Goal: Task Accomplishment & Management: Manage account settings

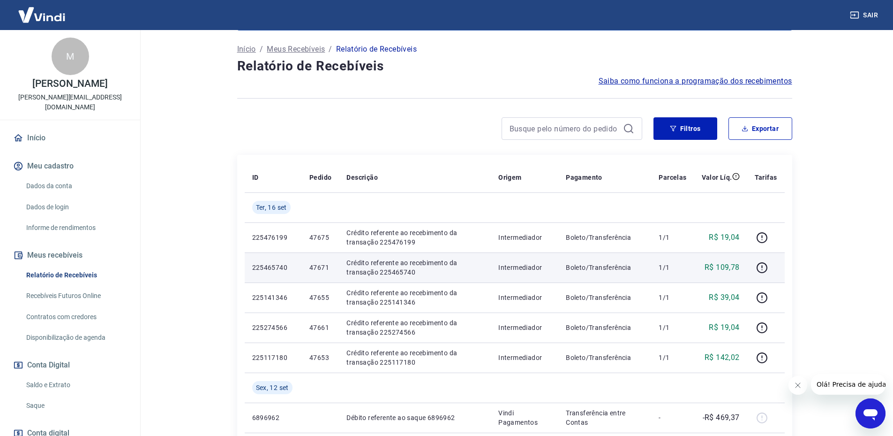
scroll to position [47, 0]
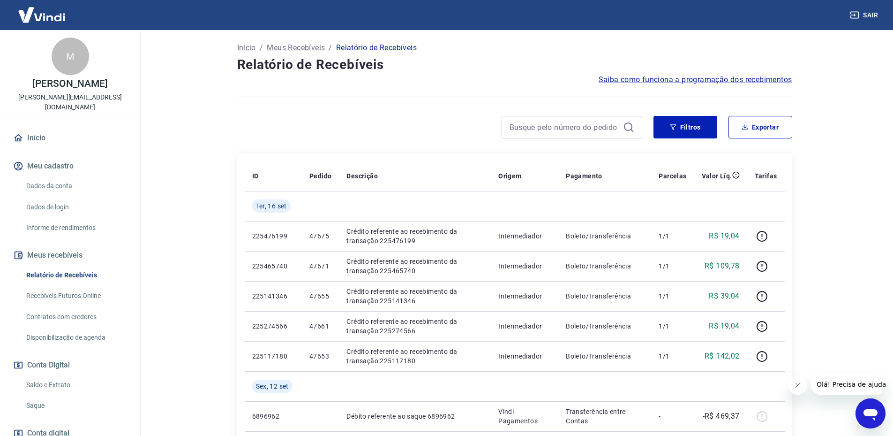
click at [57, 375] on link "Saldo e Extrato" at bounding box center [76, 384] width 106 height 19
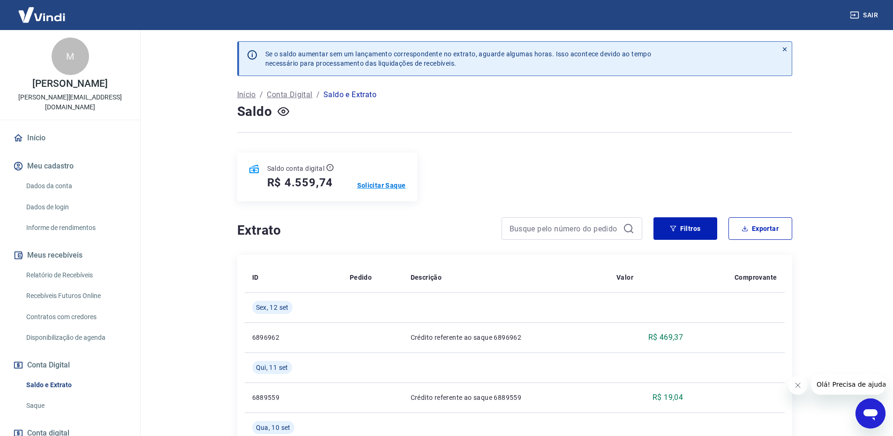
click at [381, 186] on p "Solicitar Saque" at bounding box center [381, 185] width 49 height 9
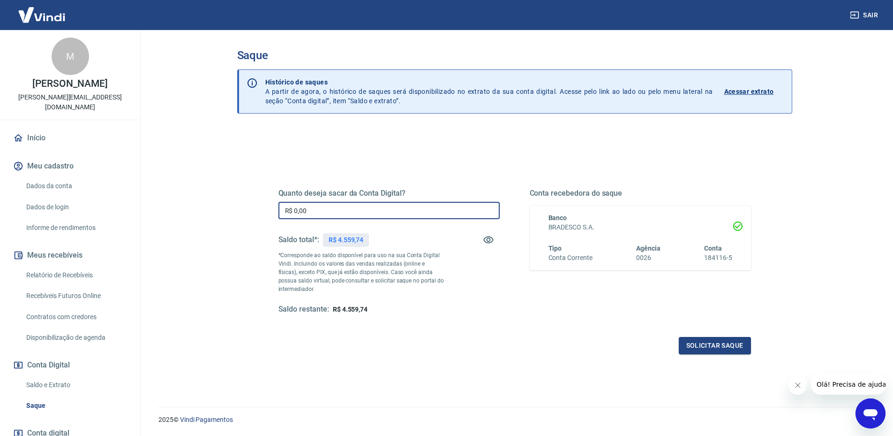
click at [416, 217] on input "R$ 0,00" at bounding box center [389, 210] width 221 height 17
click at [734, 353] on button "Solicitar saque" at bounding box center [715, 345] width 72 height 17
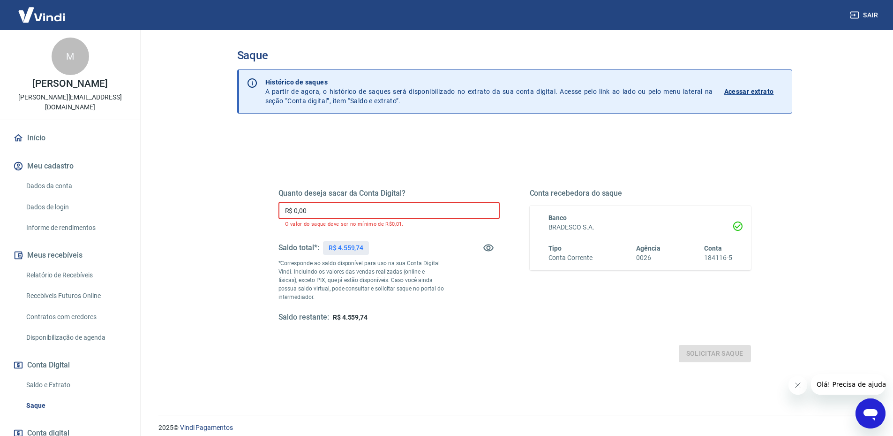
click at [370, 207] on input "R$ 0,00" at bounding box center [389, 210] width 221 height 17
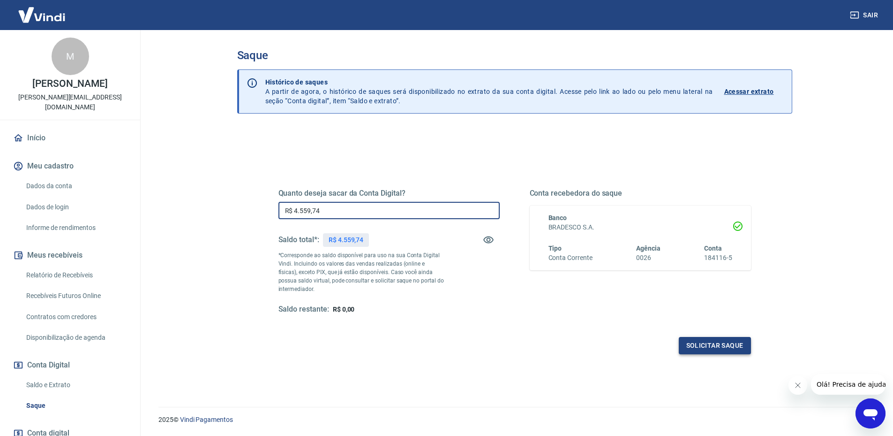
type input "R$ 4.559,74"
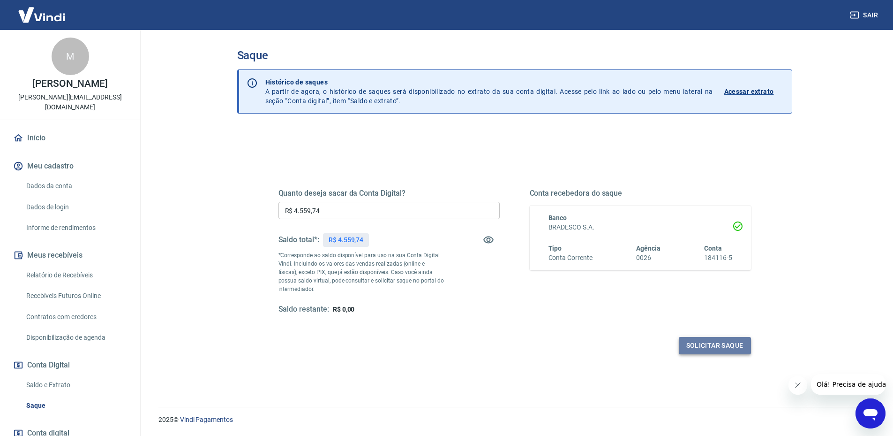
click at [728, 349] on button "Solicitar saque" at bounding box center [715, 345] width 72 height 17
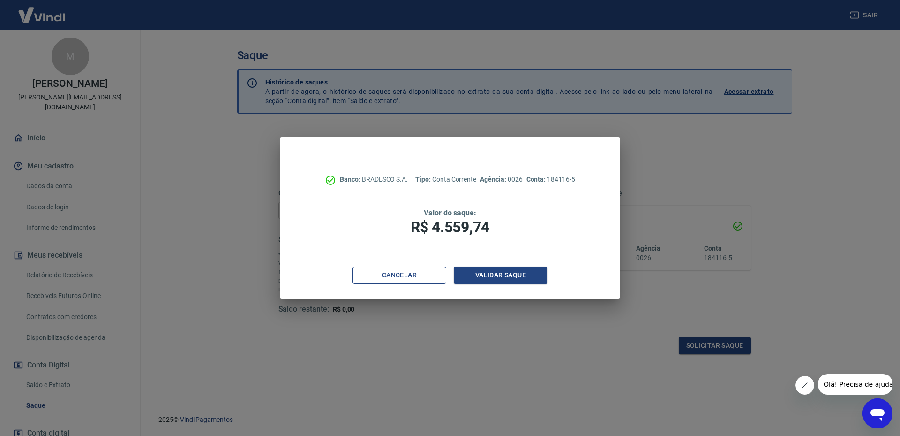
click at [435, 281] on button "Cancelar" at bounding box center [400, 274] width 94 height 17
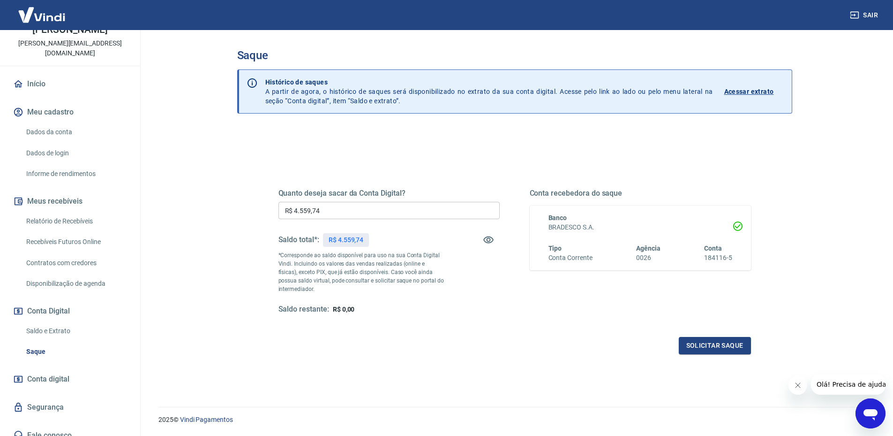
scroll to position [28, 0]
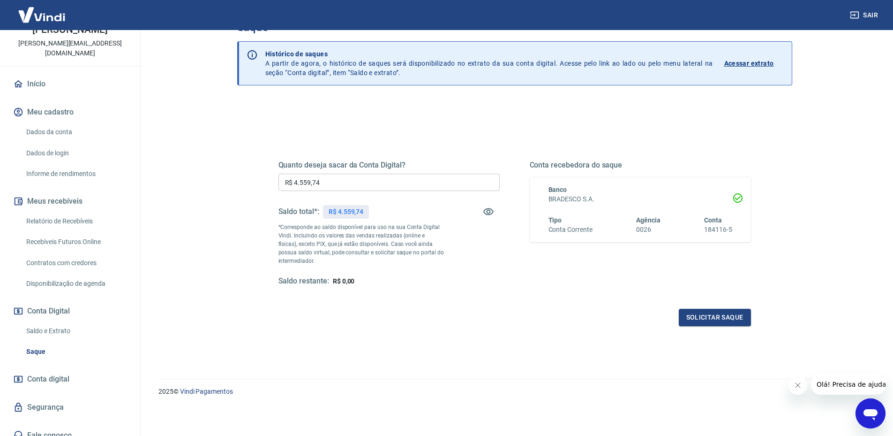
click at [51, 122] on link "Dados da conta" at bounding box center [76, 131] width 106 height 19
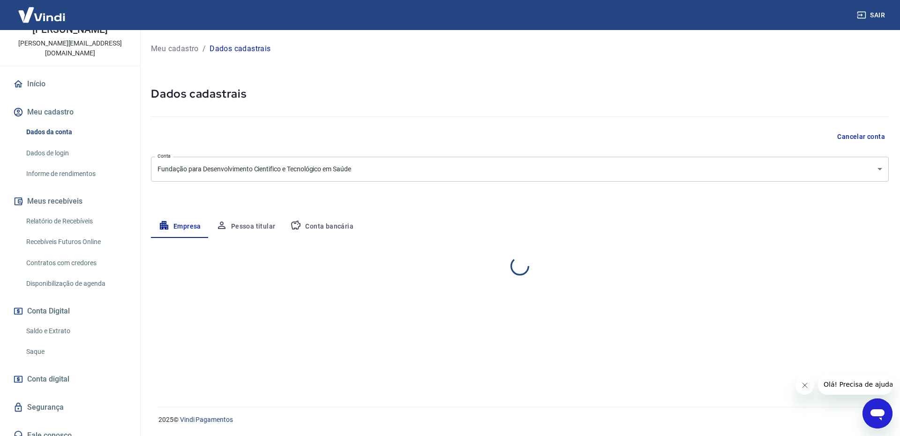
select select "RJ"
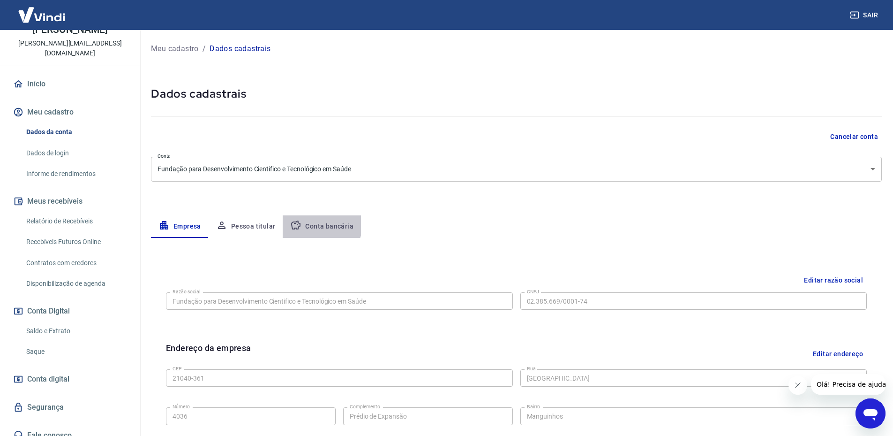
click at [315, 222] on button "Conta bancária" at bounding box center [322, 226] width 78 height 23
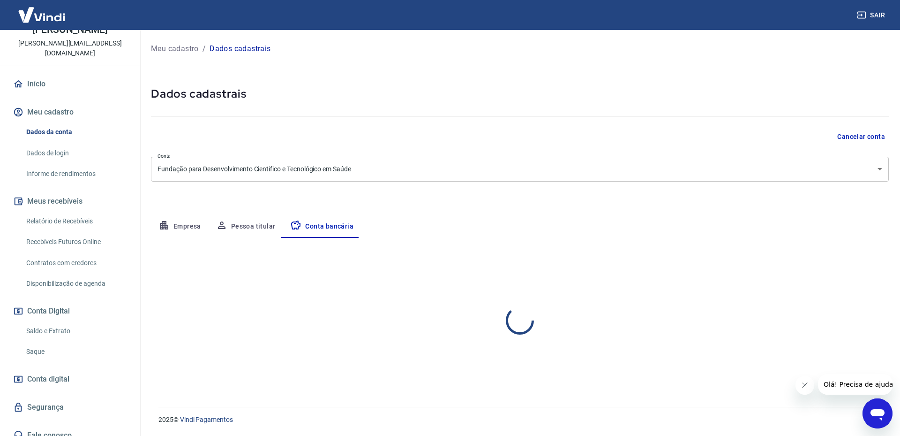
select select "1"
click at [881, 176] on body "Sair M [PERSON_NAME] [EMAIL_ADDRESS][DOMAIN_NAME] Início Meu cadastro Dados da …" at bounding box center [450, 218] width 900 height 436
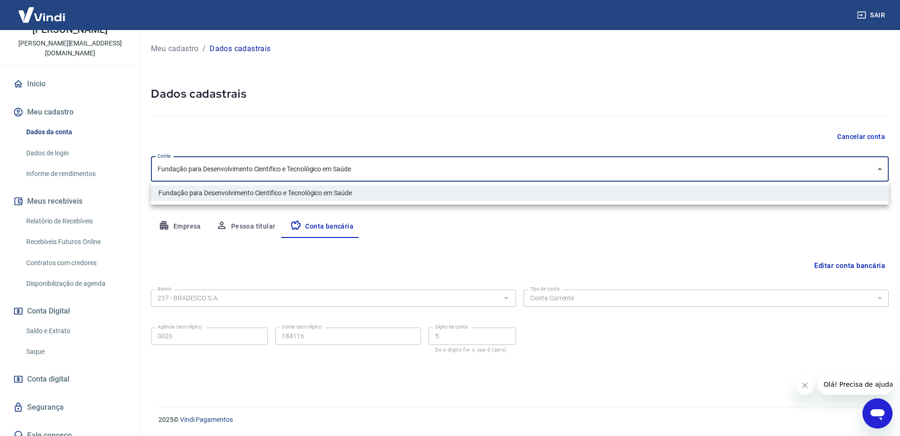
click at [881, 176] on div at bounding box center [450, 218] width 900 height 436
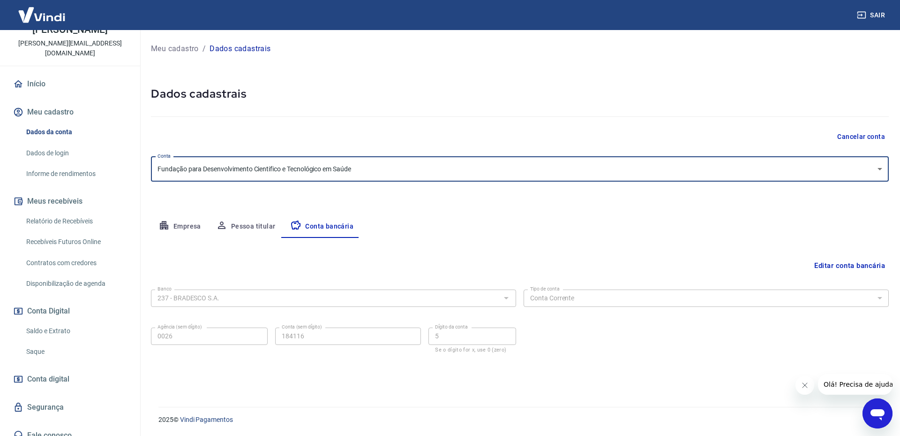
click at [33, 345] on link "Saque" at bounding box center [76, 351] width 106 height 19
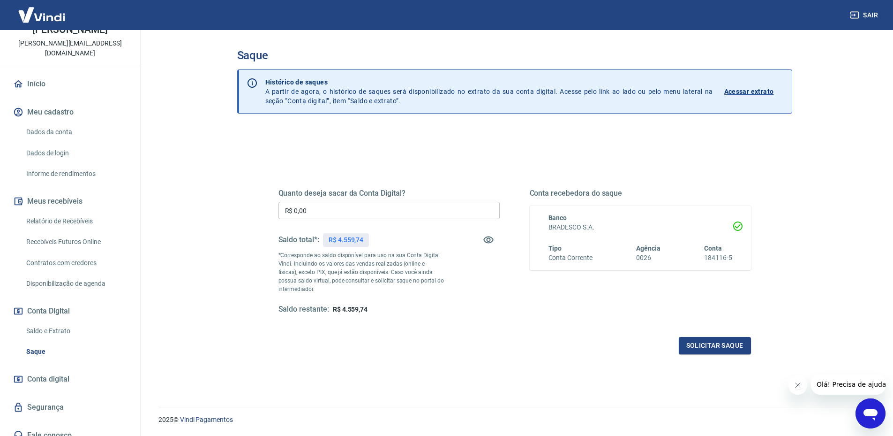
click at [319, 210] on input "R$ 0,00" at bounding box center [389, 210] width 221 height 17
type input "R$ 4.559,74"
click at [356, 353] on div "Solicitar saque" at bounding box center [515, 345] width 473 height 17
click at [712, 359] on div "Quanto deseja sacar da Conta Digital? R$ 4.559,74 ​ Saldo total*: R$ 4.559,74 *…" at bounding box center [514, 256] width 495 height 218
click at [714, 349] on button "Solicitar saque" at bounding box center [715, 345] width 72 height 17
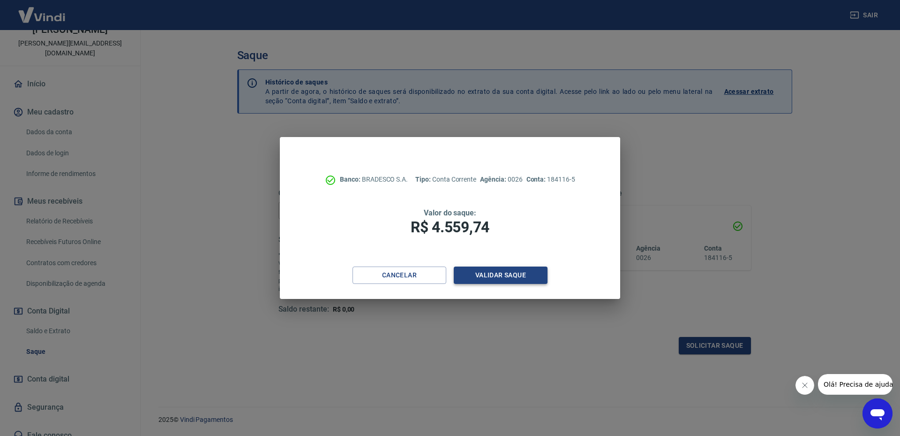
click at [485, 269] on button "Validar saque" at bounding box center [501, 274] width 94 height 17
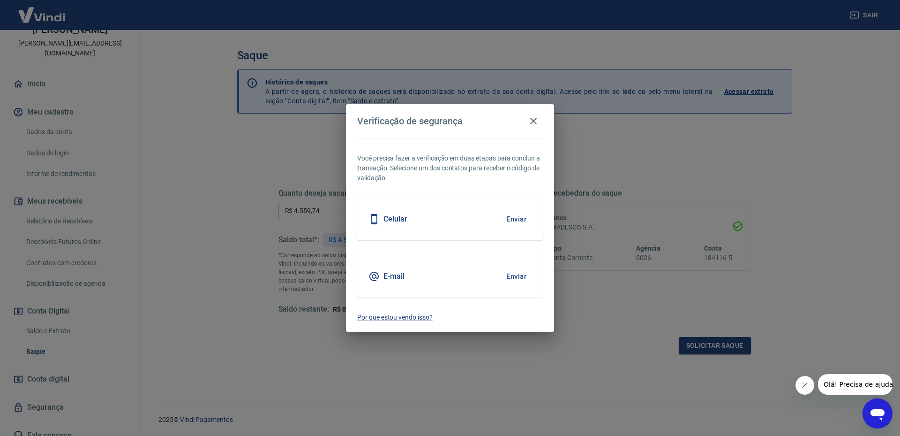
click at [476, 225] on div "Celular Enviar" at bounding box center [450, 219] width 186 height 42
click at [513, 221] on button "Enviar" at bounding box center [516, 219] width 30 height 20
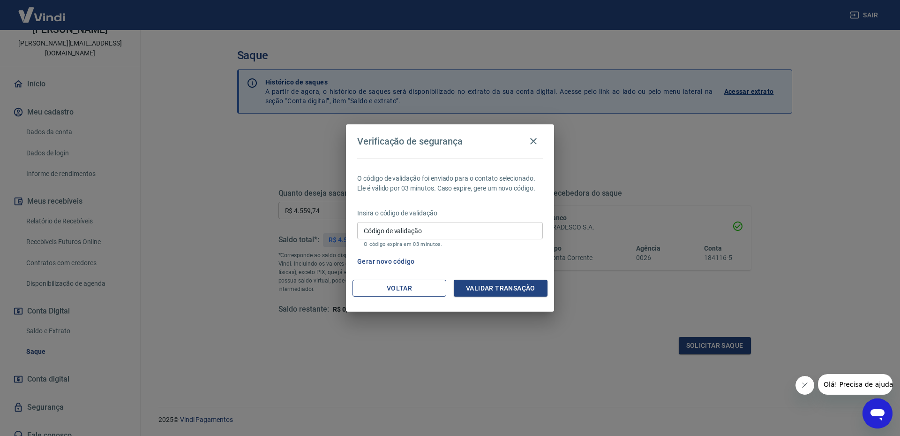
click at [421, 291] on button "Voltar" at bounding box center [400, 287] width 94 height 17
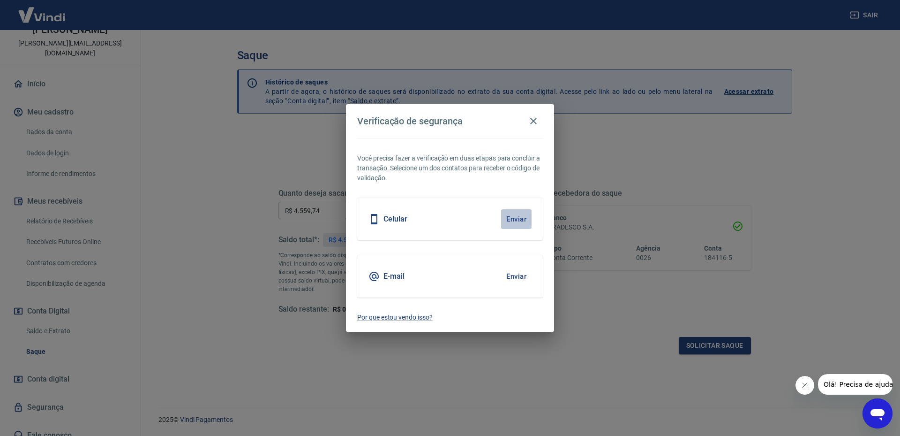
click at [516, 215] on button "Enviar" at bounding box center [516, 219] width 30 height 20
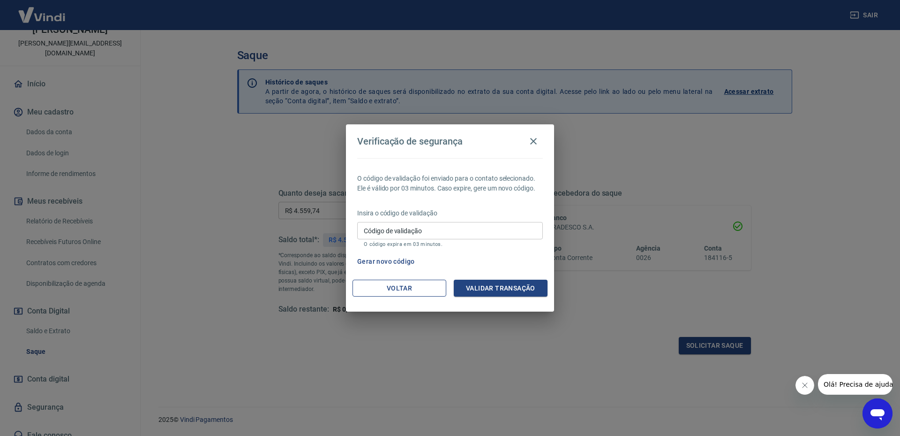
click at [392, 288] on button "Voltar" at bounding box center [400, 287] width 94 height 17
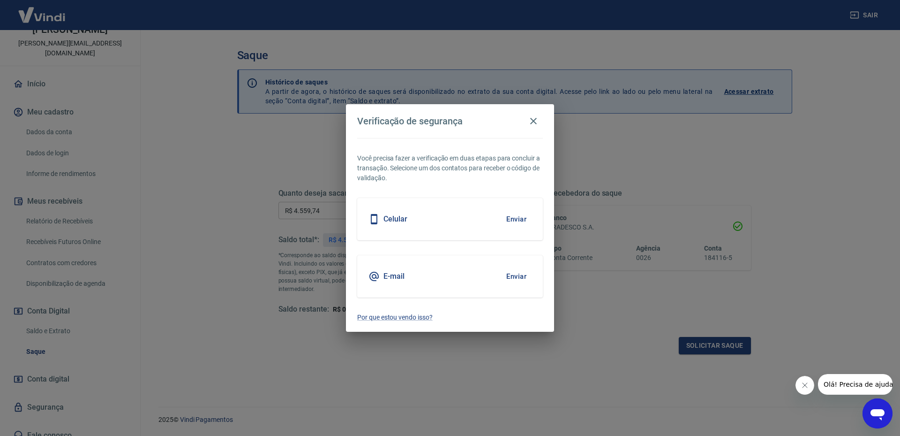
click at [404, 267] on div "E-mail Enviar" at bounding box center [450, 276] width 186 height 42
click at [487, 269] on div "E-mail Enviar" at bounding box center [450, 276] width 186 height 42
click at [520, 281] on button "Enviar" at bounding box center [516, 276] width 30 height 20
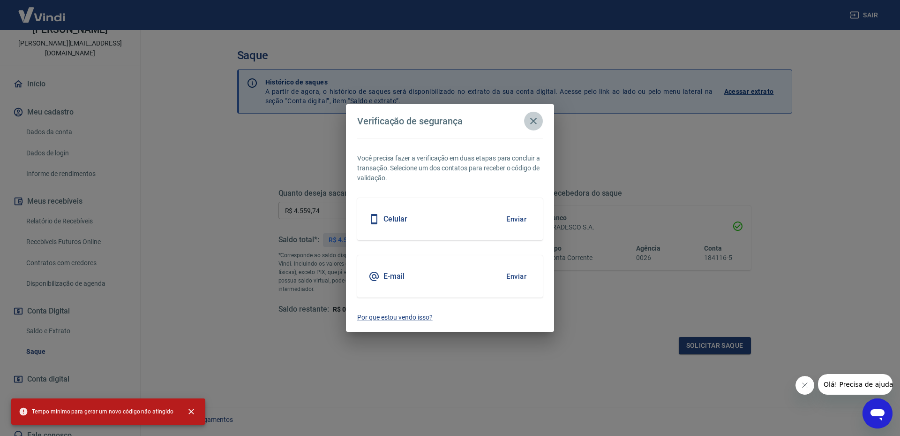
click at [529, 115] on icon "button" at bounding box center [533, 120] width 11 height 11
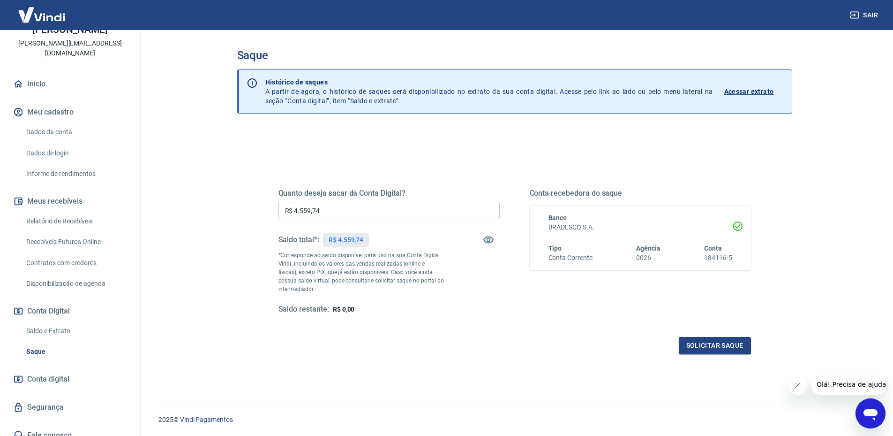
click at [799, 387] on icon "Fechar mensagem da empresa" at bounding box center [798, 385] width 8 height 8
click at [730, 339] on button "Solicitar saque" at bounding box center [715, 345] width 72 height 17
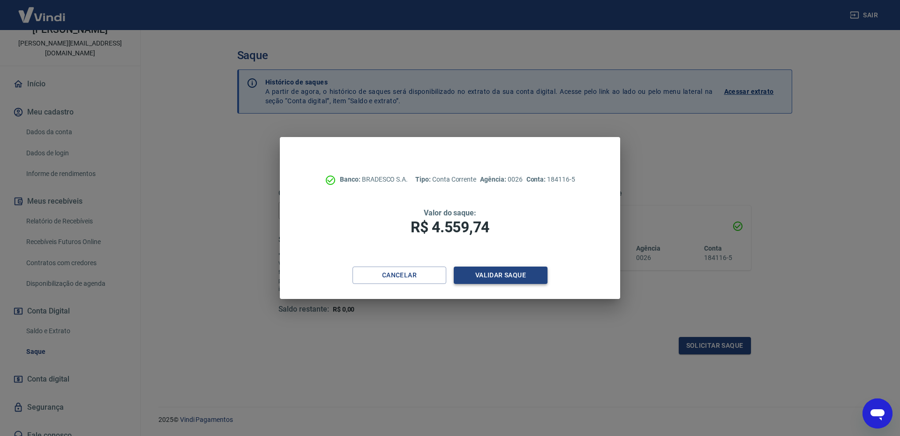
click at [499, 273] on button "Validar saque" at bounding box center [501, 274] width 94 height 17
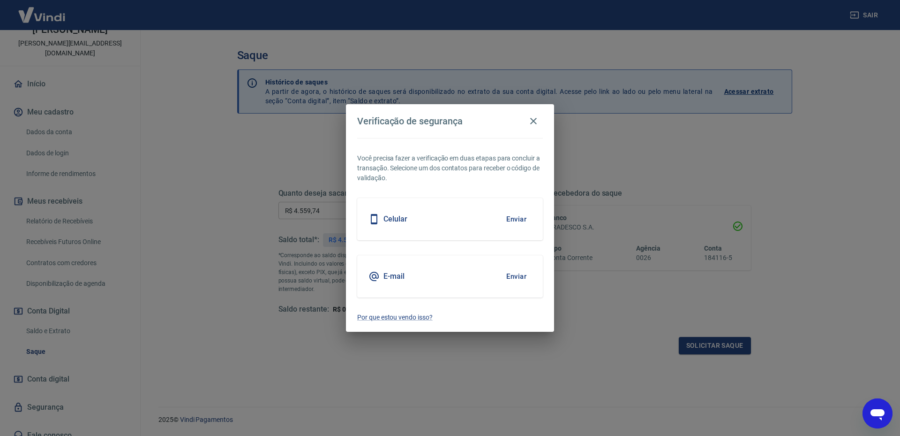
click at [479, 277] on div "E-mail Enviar" at bounding box center [450, 276] width 186 height 42
click at [514, 274] on button "Enviar" at bounding box center [516, 276] width 30 height 20
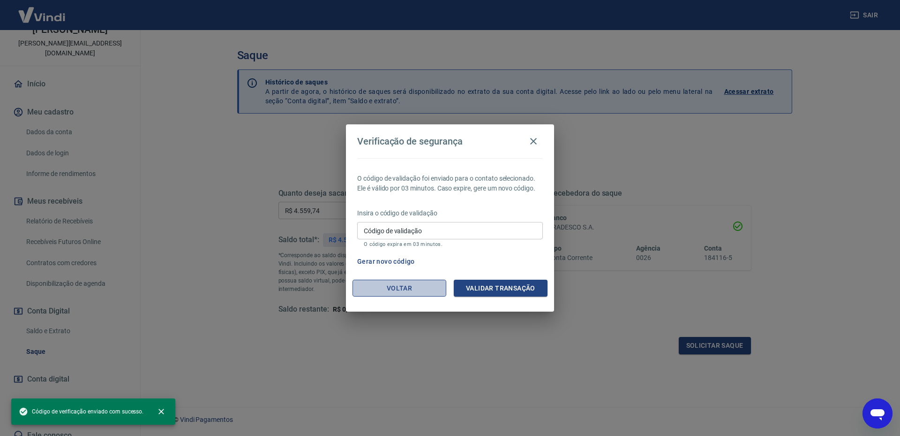
click at [419, 281] on button "Voltar" at bounding box center [400, 287] width 94 height 17
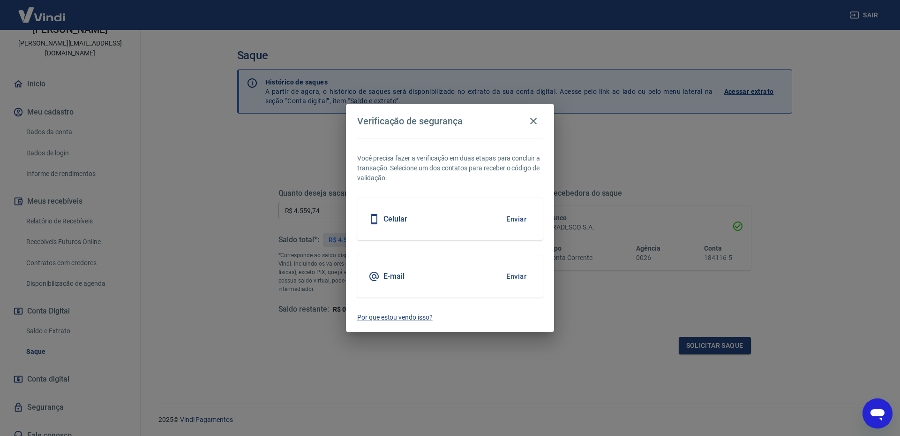
click at [449, 216] on div "Celular Enviar" at bounding box center [450, 219] width 186 height 42
click at [509, 220] on button "Enviar" at bounding box center [516, 219] width 30 height 20
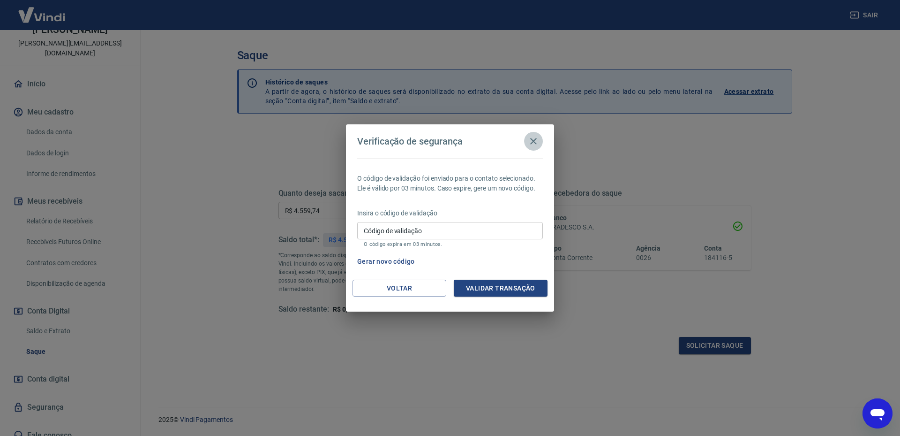
click at [534, 140] on icon "button" at bounding box center [533, 141] width 7 height 7
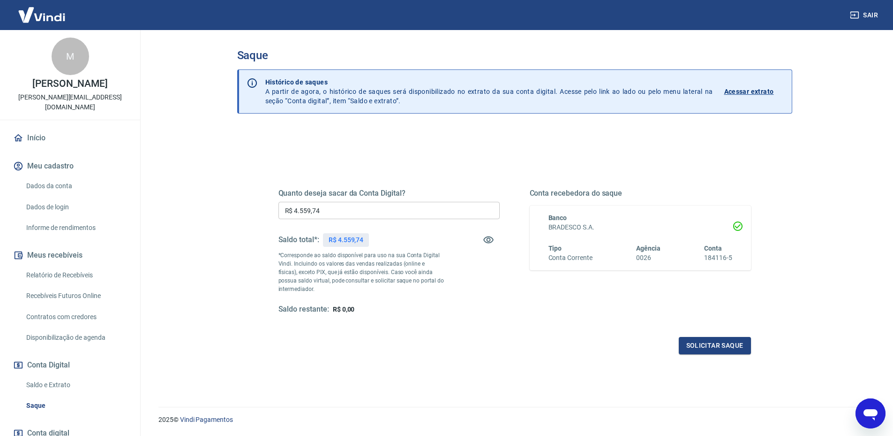
click at [37, 130] on link "Início" at bounding box center [70, 138] width 118 height 21
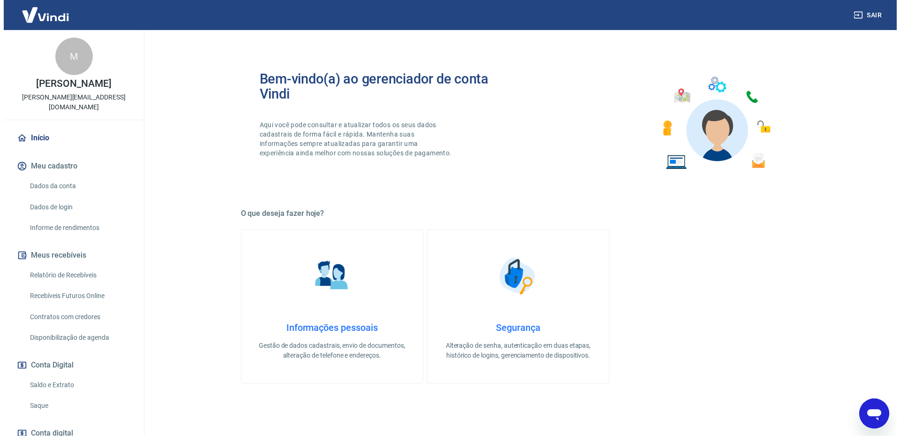
scroll to position [47, 0]
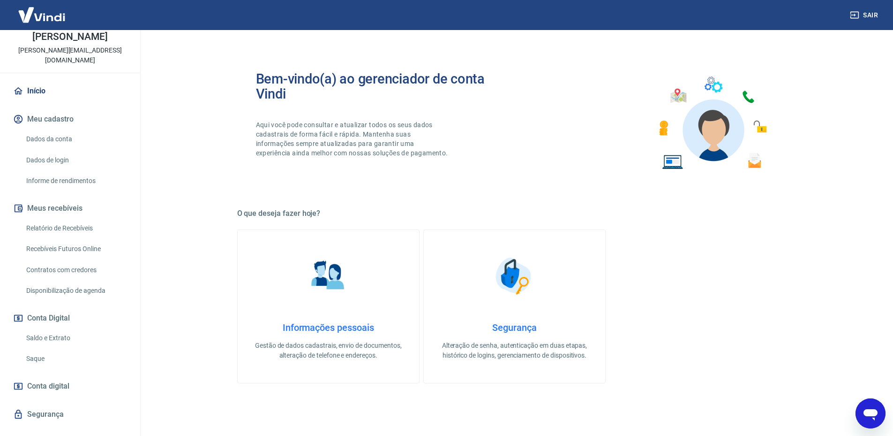
click at [46, 339] on div "Saldo e Extrato Saque" at bounding box center [70, 348] width 118 height 40
click at [40, 349] on link "Saque" at bounding box center [76, 358] width 106 height 19
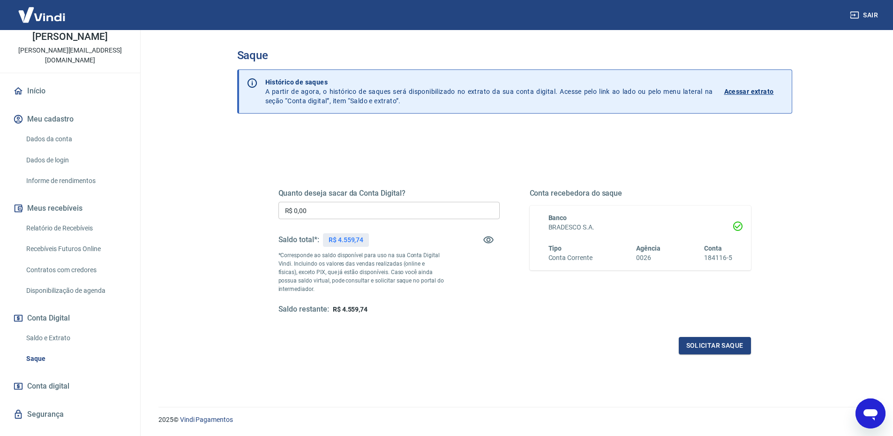
click at [437, 213] on input "R$ 0,00" at bounding box center [389, 210] width 221 height 17
type input "R$ 4.559,74"
click at [687, 342] on button "Solicitar saque" at bounding box center [715, 345] width 72 height 17
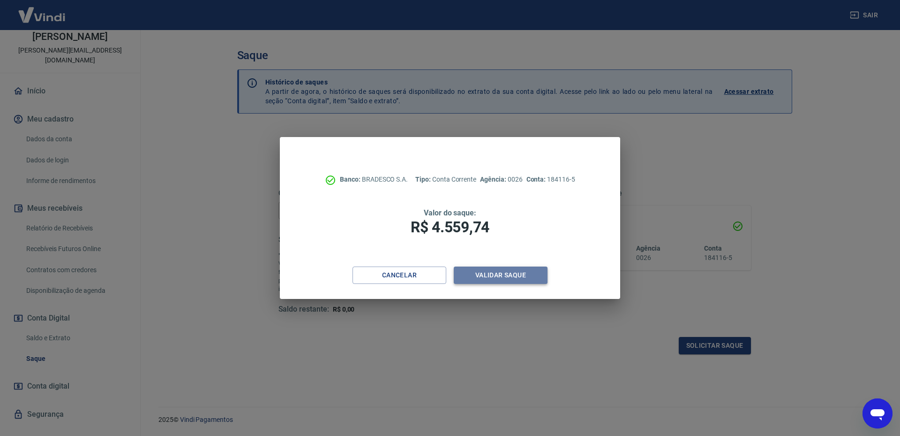
click at [501, 272] on button "Validar saque" at bounding box center [501, 274] width 94 height 17
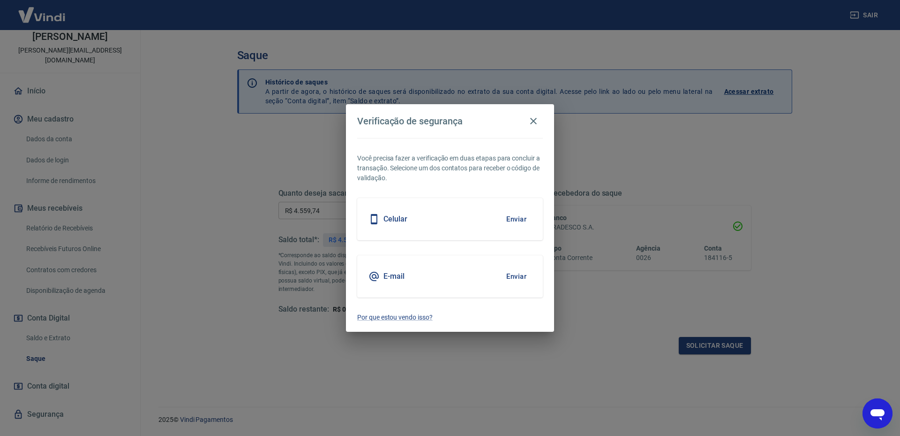
click at [422, 276] on div "E-mail Enviar" at bounding box center [450, 276] width 186 height 42
click at [529, 279] on button "Enviar" at bounding box center [516, 276] width 30 height 20
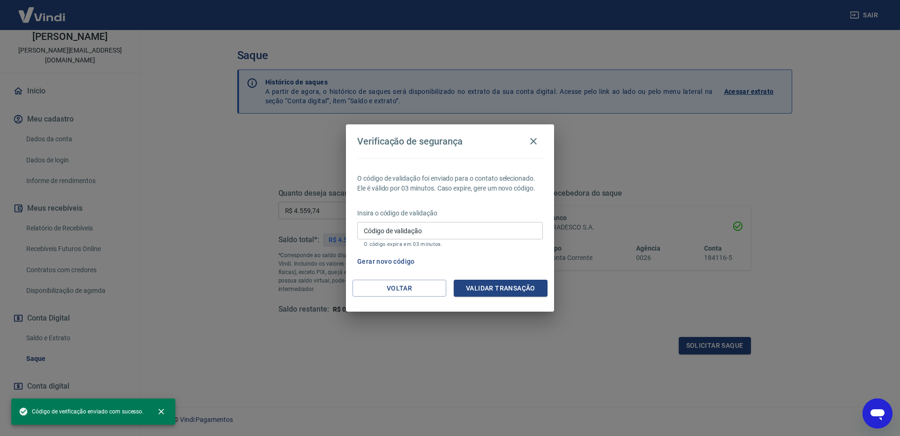
click at [472, 235] on input "Código de validação" at bounding box center [450, 230] width 186 height 17
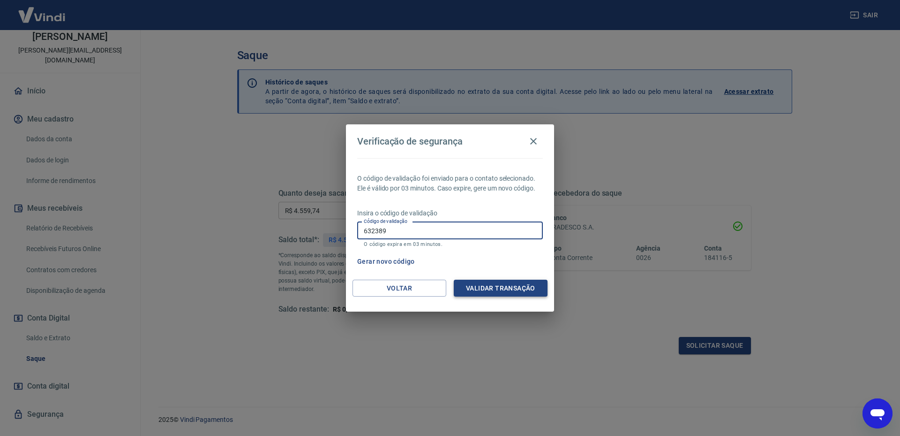
type input "632389"
click at [485, 294] on button "Validar transação" at bounding box center [501, 287] width 94 height 17
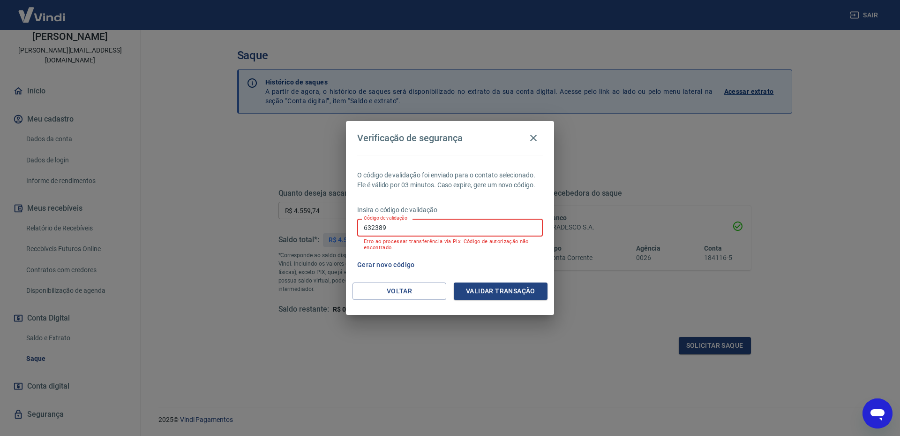
drag, startPoint x: 415, startPoint y: 228, endPoint x: 22, endPoint y: 205, distance: 394.6
click at [116, 205] on div "Verificação de segurança O código de validação foi enviado para o contato selec…" at bounding box center [450, 218] width 900 height 436
click at [416, 297] on button "Voltar" at bounding box center [400, 290] width 94 height 17
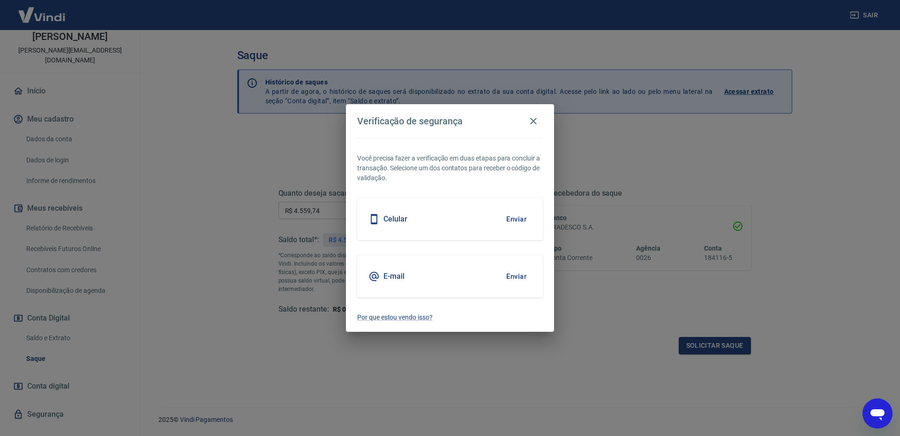
click at [487, 210] on div "Celular Enviar" at bounding box center [450, 219] width 186 height 42
click at [515, 220] on button "Enviar" at bounding box center [516, 219] width 30 height 20
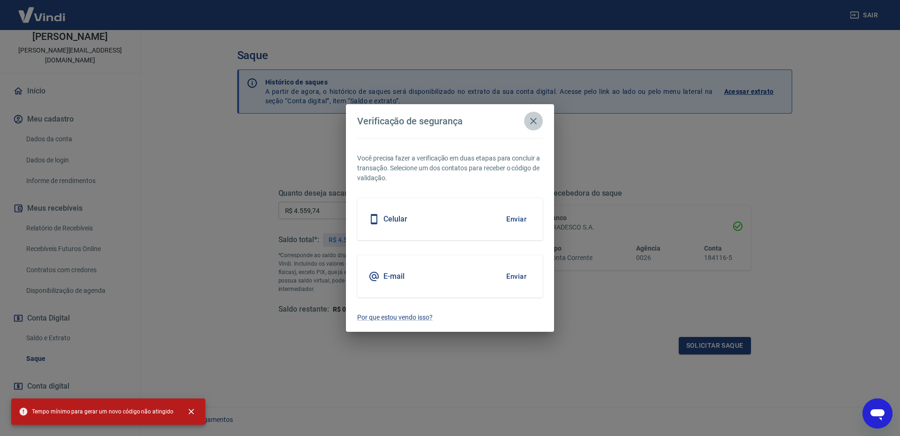
click at [528, 122] on button "button" at bounding box center [533, 121] width 19 height 19
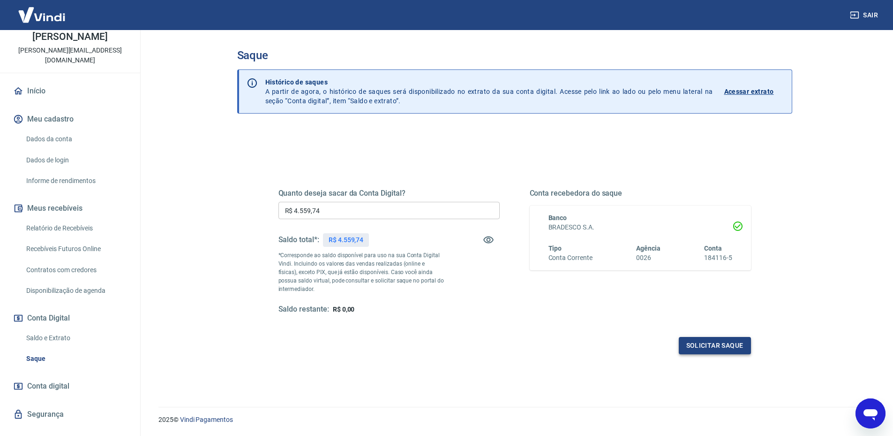
click at [681, 344] on button "Solicitar saque" at bounding box center [715, 345] width 72 height 17
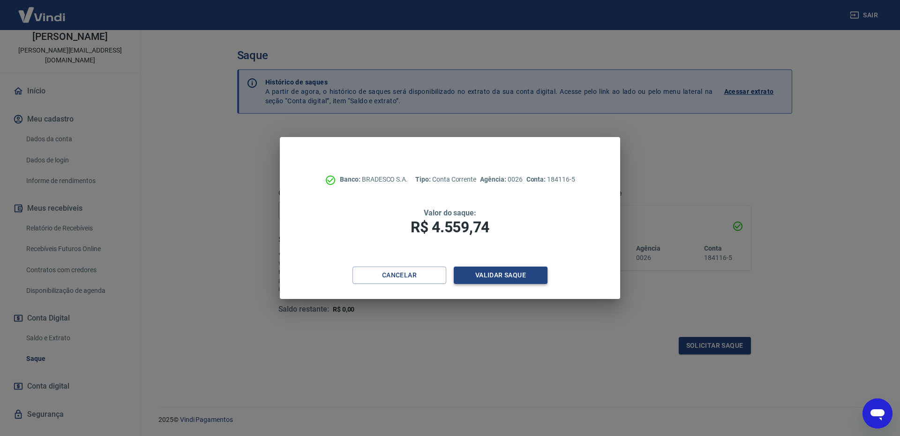
click at [503, 277] on button "Validar saque" at bounding box center [501, 274] width 94 height 17
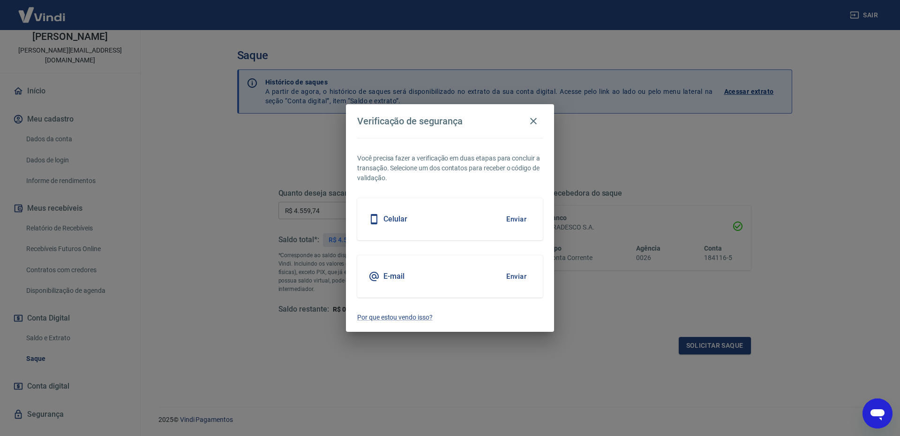
click at [454, 208] on div "Celular Enviar" at bounding box center [450, 219] width 186 height 42
click at [513, 219] on button "Enviar" at bounding box center [516, 219] width 30 height 20
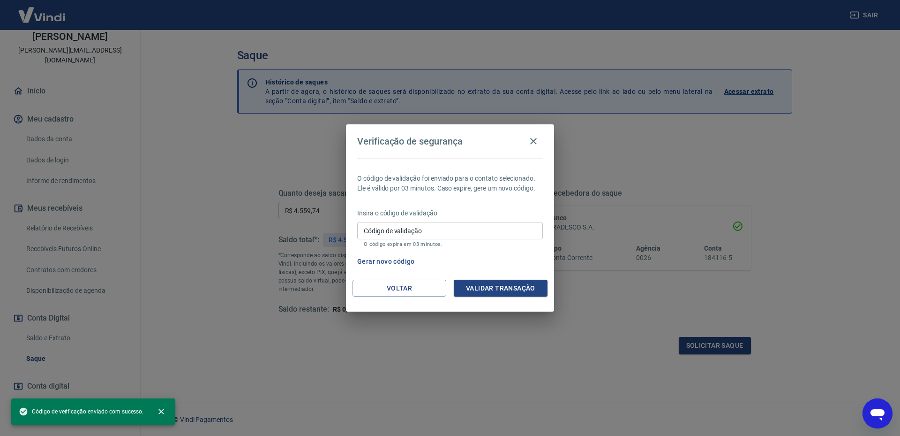
click at [452, 225] on input "Código de validação" at bounding box center [450, 230] width 186 height 17
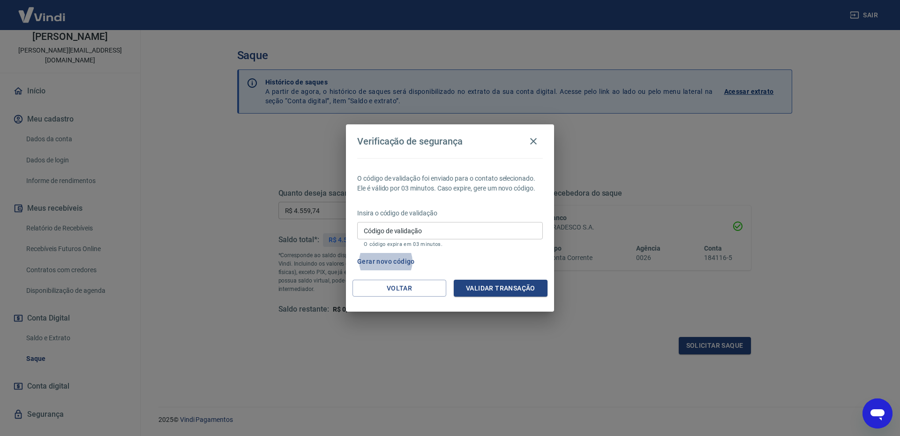
click at [451, 225] on input "Código de validação" at bounding box center [450, 230] width 186 height 17
click at [485, 287] on button "Validar transação" at bounding box center [501, 287] width 94 height 17
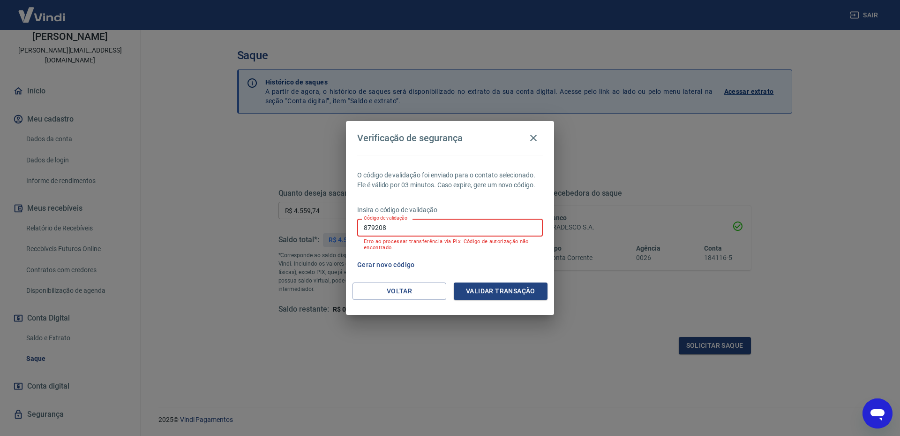
click at [426, 227] on input "879208" at bounding box center [450, 227] width 186 height 17
type input "8"
click at [537, 139] on icon "button" at bounding box center [533, 137] width 11 height 11
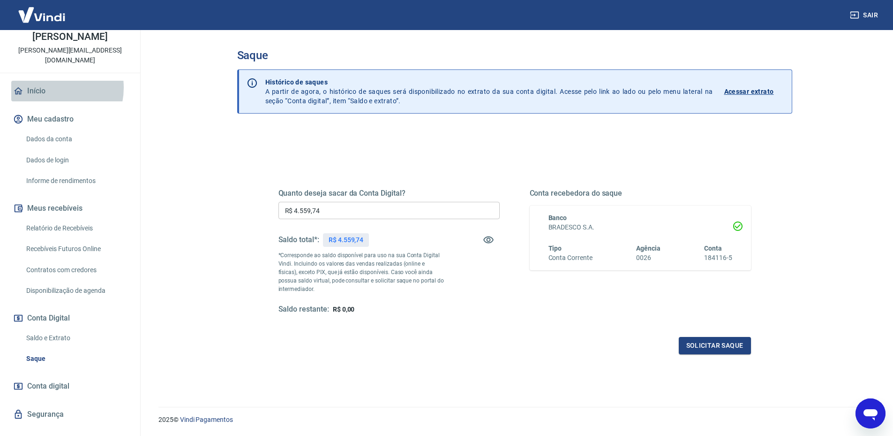
click at [50, 81] on link "Início" at bounding box center [70, 91] width 118 height 21
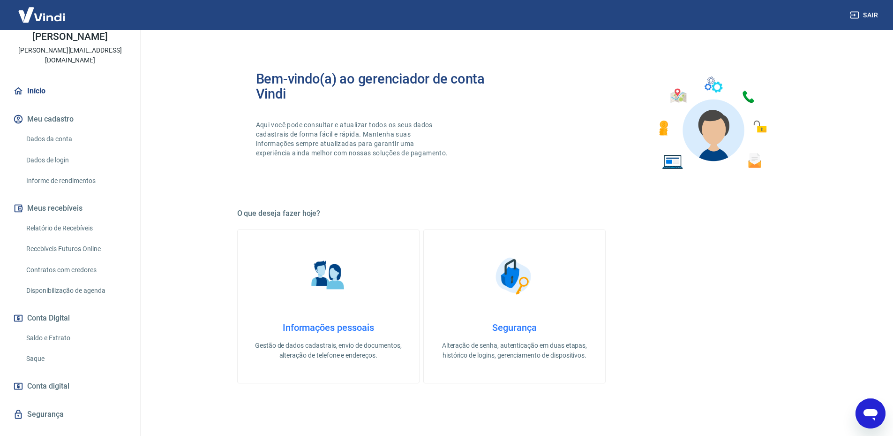
click at [34, 349] on link "Saque" at bounding box center [76, 358] width 106 height 19
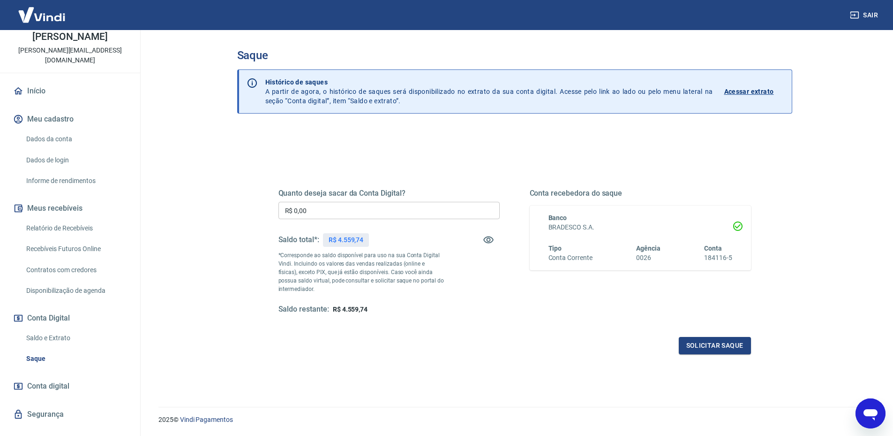
click at [340, 214] on input "R$ 0,00" at bounding box center [389, 210] width 221 height 17
type input "R$ 4.559,74"
click at [728, 347] on button "Solicitar saque" at bounding box center [715, 345] width 72 height 17
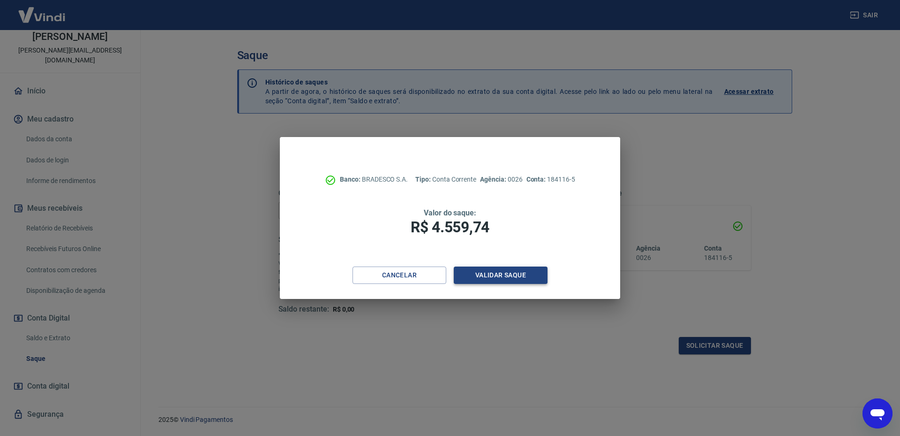
click at [536, 277] on button "Validar saque" at bounding box center [501, 274] width 94 height 17
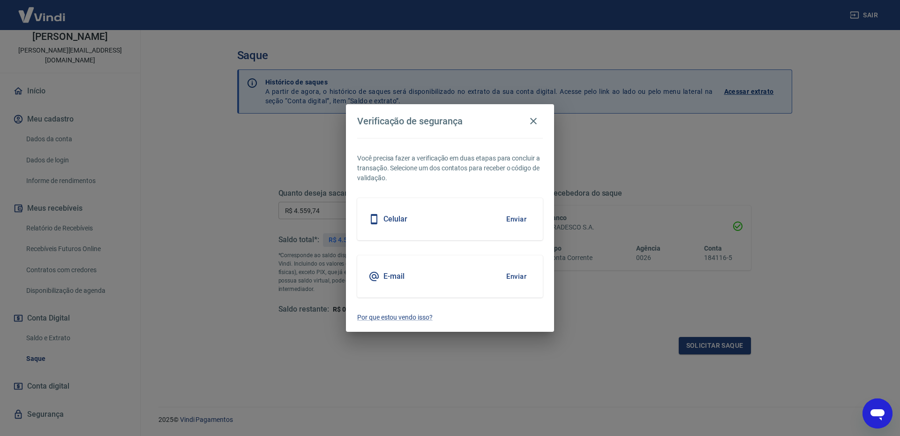
click at [523, 282] on button "Enviar" at bounding box center [516, 276] width 30 height 20
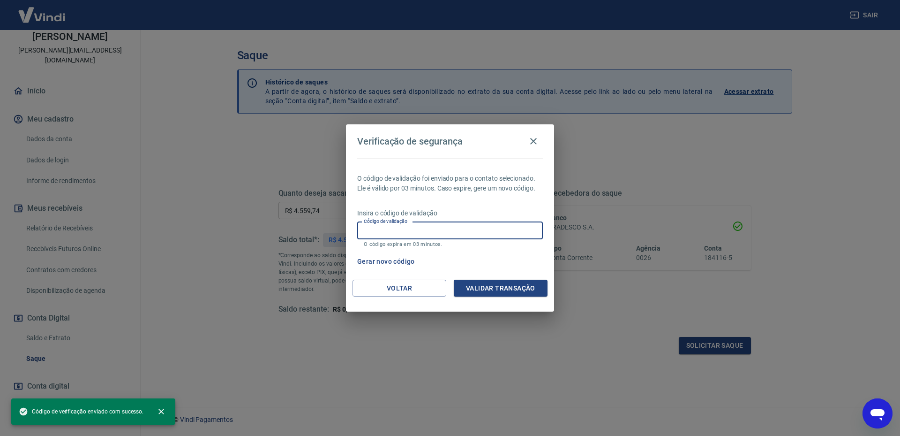
click at [468, 229] on input "Código de validação" at bounding box center [450, 230] width 186 height 17
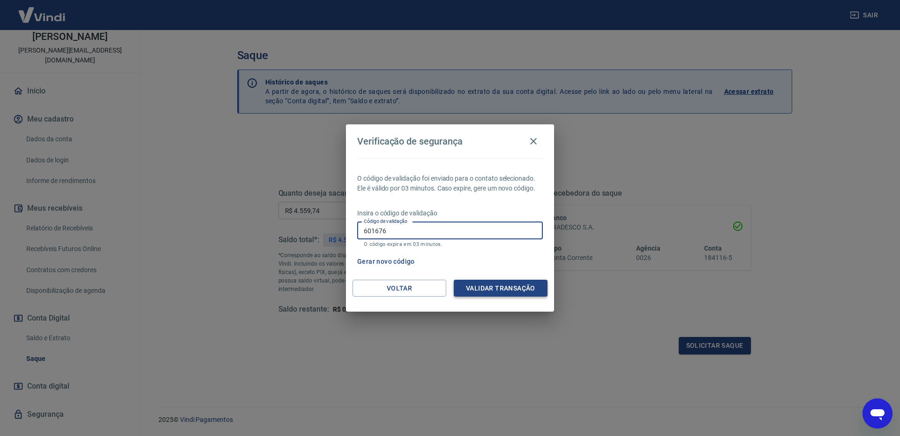
type input "601676"
click at [520, 286] on button "Validar transação" at bounding box center [501, 287] width 94 height 17
